Goal: Communication & Community: Share content

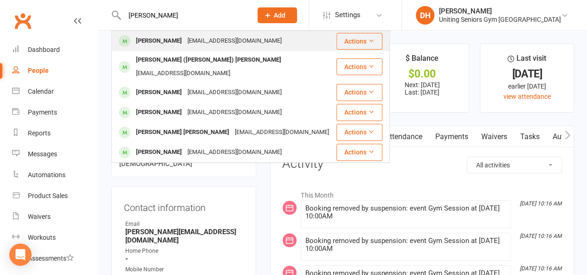
type input "[PERSON_NAME]"
click at [180, 37] on div "[PERSON_NAME]" at bounding box center [159, 40] width 52 height 13
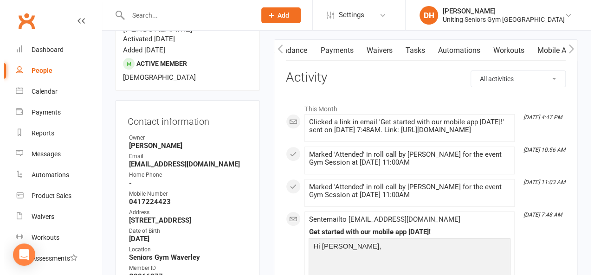
scroll to position [0, 123]
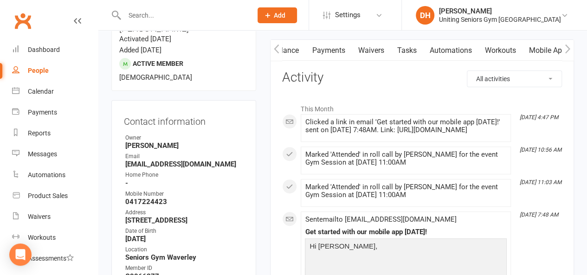
click at [540, 53] on link "Mobile App" at bounding box center [547, 50] width 50 height 21
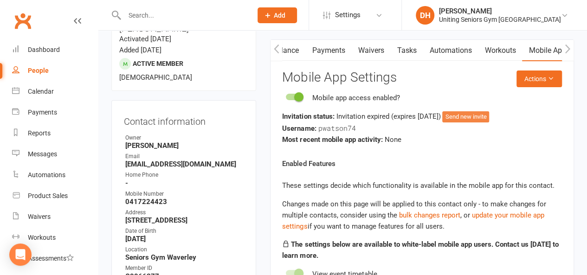
click at [489, 115] on button "Send new invite" at bounding box center [466, 116] width 47 height 11
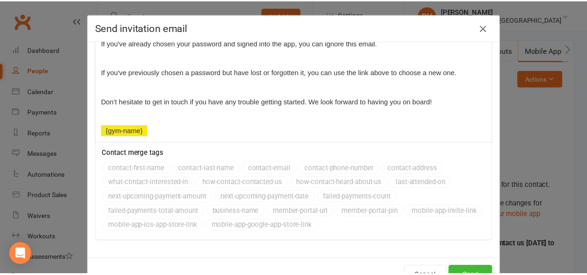
scroll to position [233, 0]
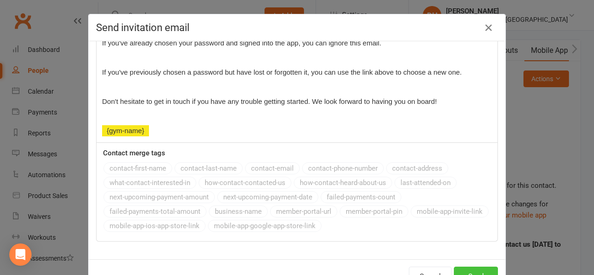
click at [487, 267] on button "Send" at bounding box center [476, 277] width 44 height 20
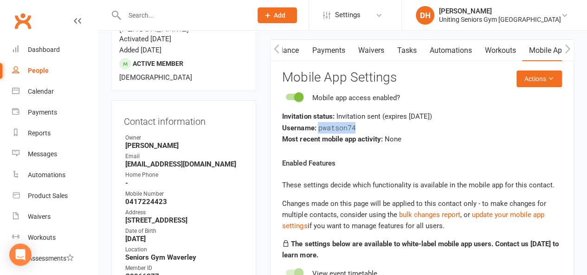
drag, startPoint x: 356, startPoint y: 126, endPoint x: 320, endPoint y: 129, distance: 36.3
click at [320, 129] on div "Username: pwatson74" at bounding box center [422, 128] width 280 height 12
click at [320, 129] on span "pwatson74" at bounding box center [337, 127] width 38 height 9
click at [532, 81] on button "Actions" at bounding box center [540, 79] width 46 height 17
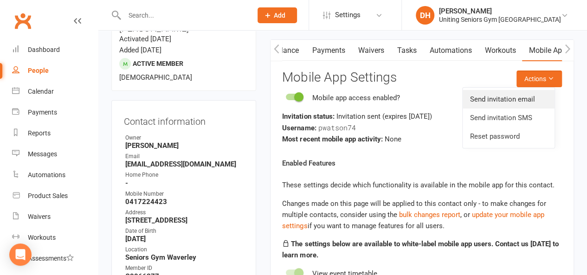
click at [523, 99] on link "Send invitation email" at bounding box center [509, 99] width 92 height 19
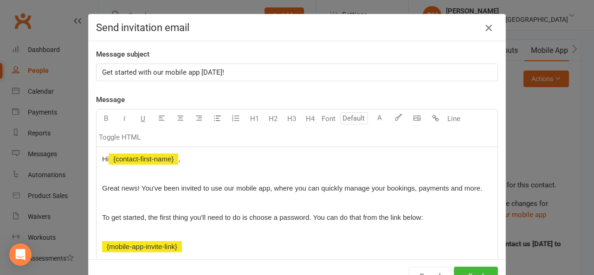
click at [489, 32] on icon "button" at bounding box center [488, 27] width 11 height 11
